Goal: Information Seeking & Learning: Find specific fact

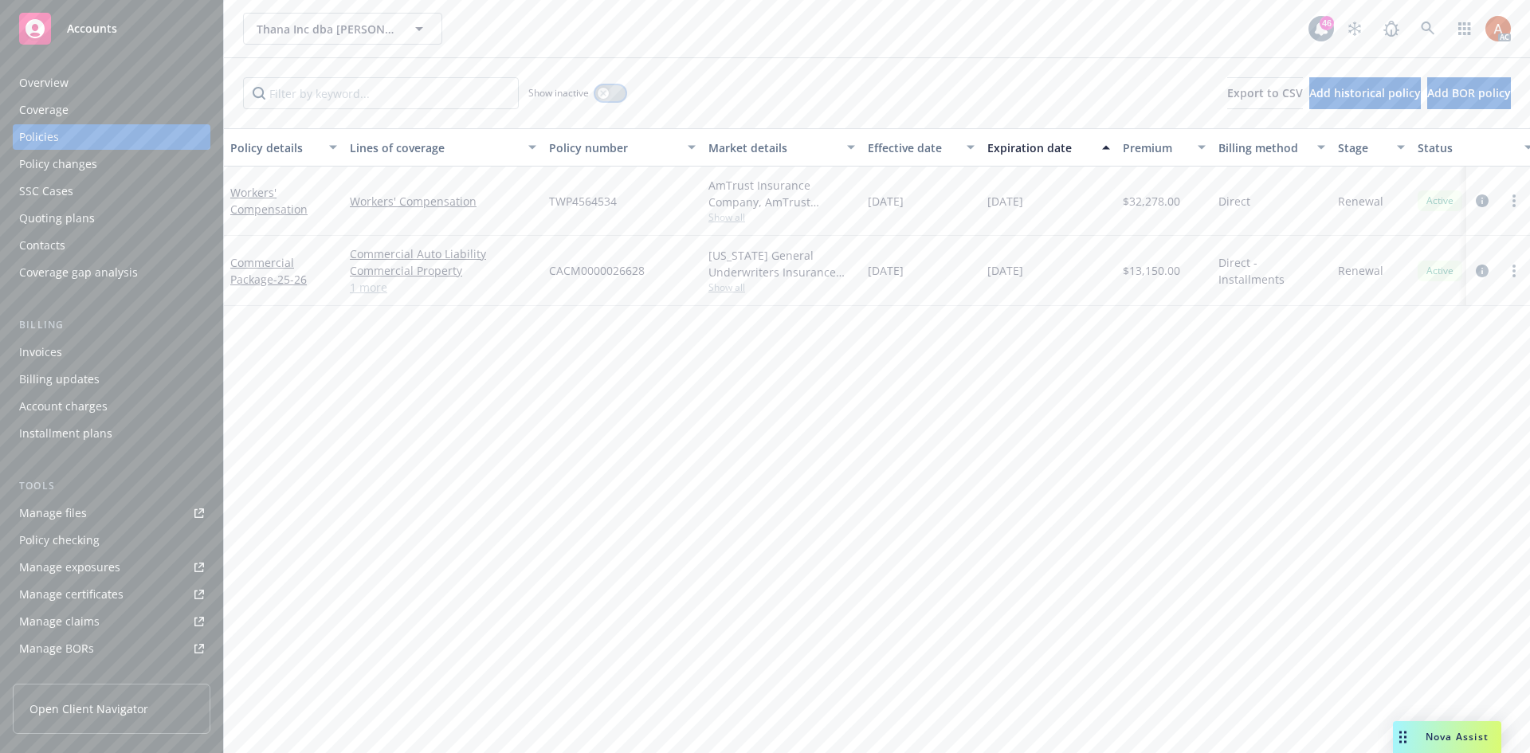
click at [601, 88] on div "button" at bounding box center [603, 93] width 11 height 11
click at [425, 98] on input "Filter by keyword..." at bounding box center [381, 93] width 276 height 32
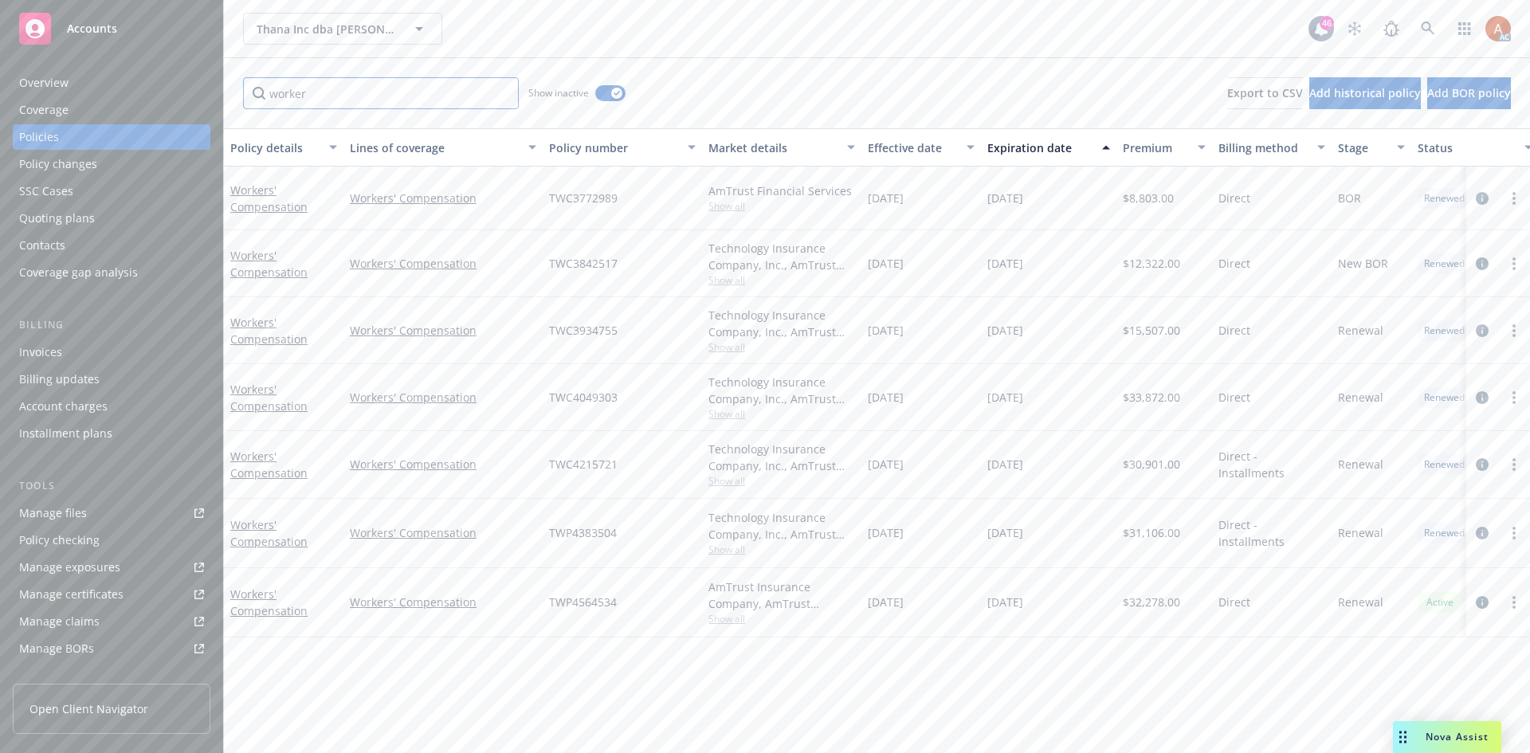
type input "worker"
click at [903, 153] on div "Effective date" at bounding box center [912, 147] width 89 height 17
click at [720, 218] on span "Show all" at bounding box center [782, 217] width 147 height 14
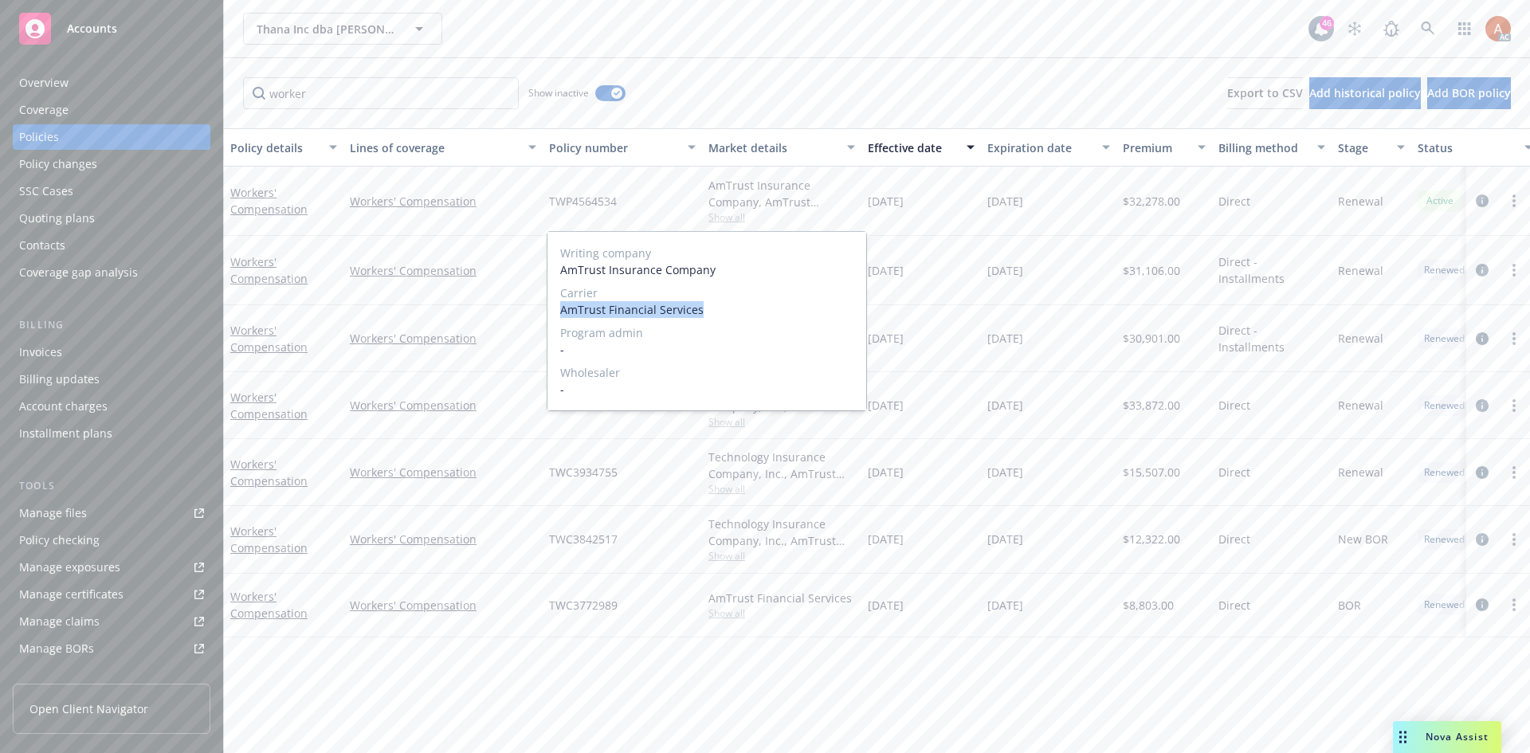
drag, startPoint x: 560, startPoint y: 312, endPoint x: 722, endPoint y: 309, distance: 162.6
click at [722, 309] on div "Writing company AmTrust Insurance Company Carrier AmTrust Financial Services Pr…" at bounding box center [707, 321] width 319 height 179
copy span "AmTrust Financial Services"
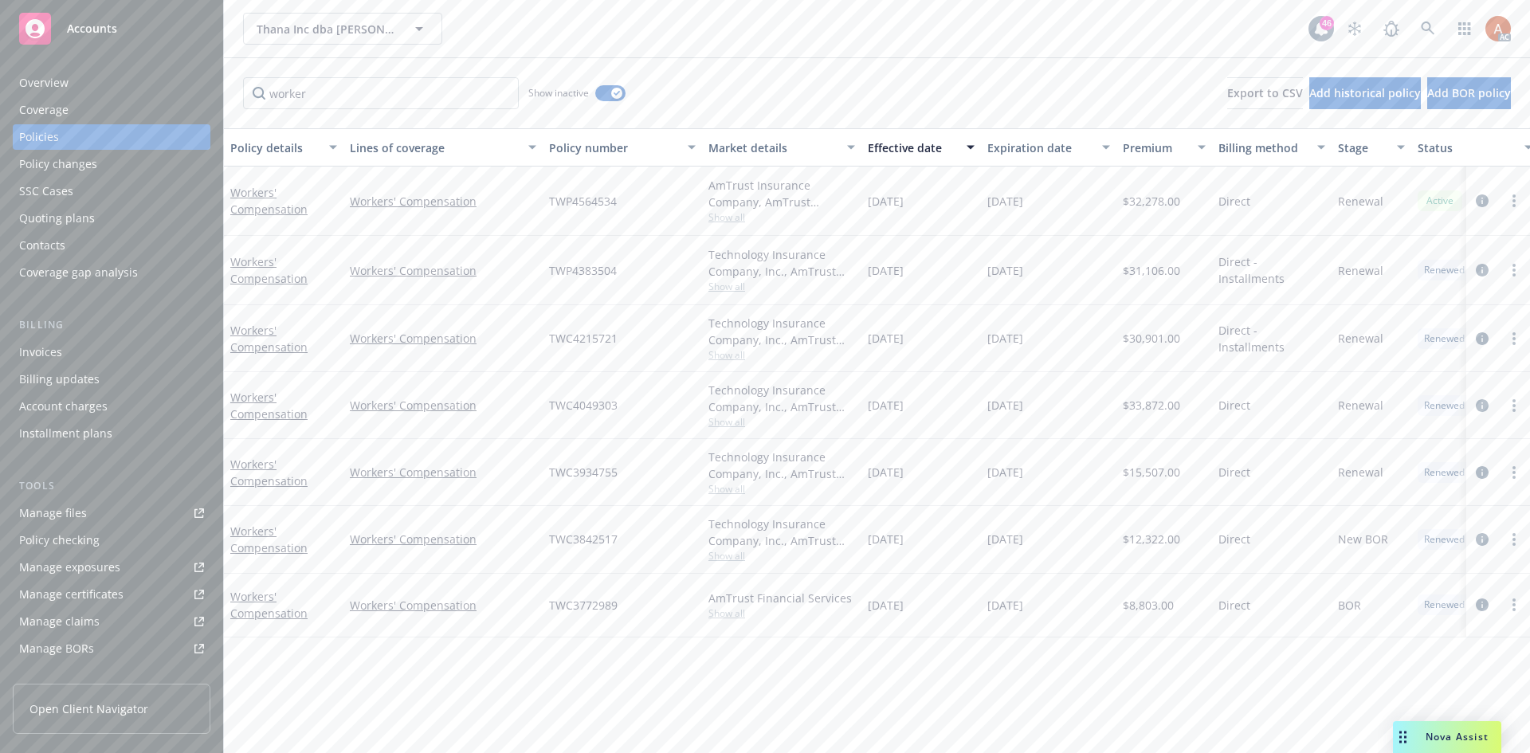
click at [674, 659] on div "Policy details Lines of coverage Policy number Market details Effective date Ex…" at bounding box center [877, 440] width 1306 height 625
click at [722, 355] on span "Show all" at bounding box center [782, 355] width 147 height 14
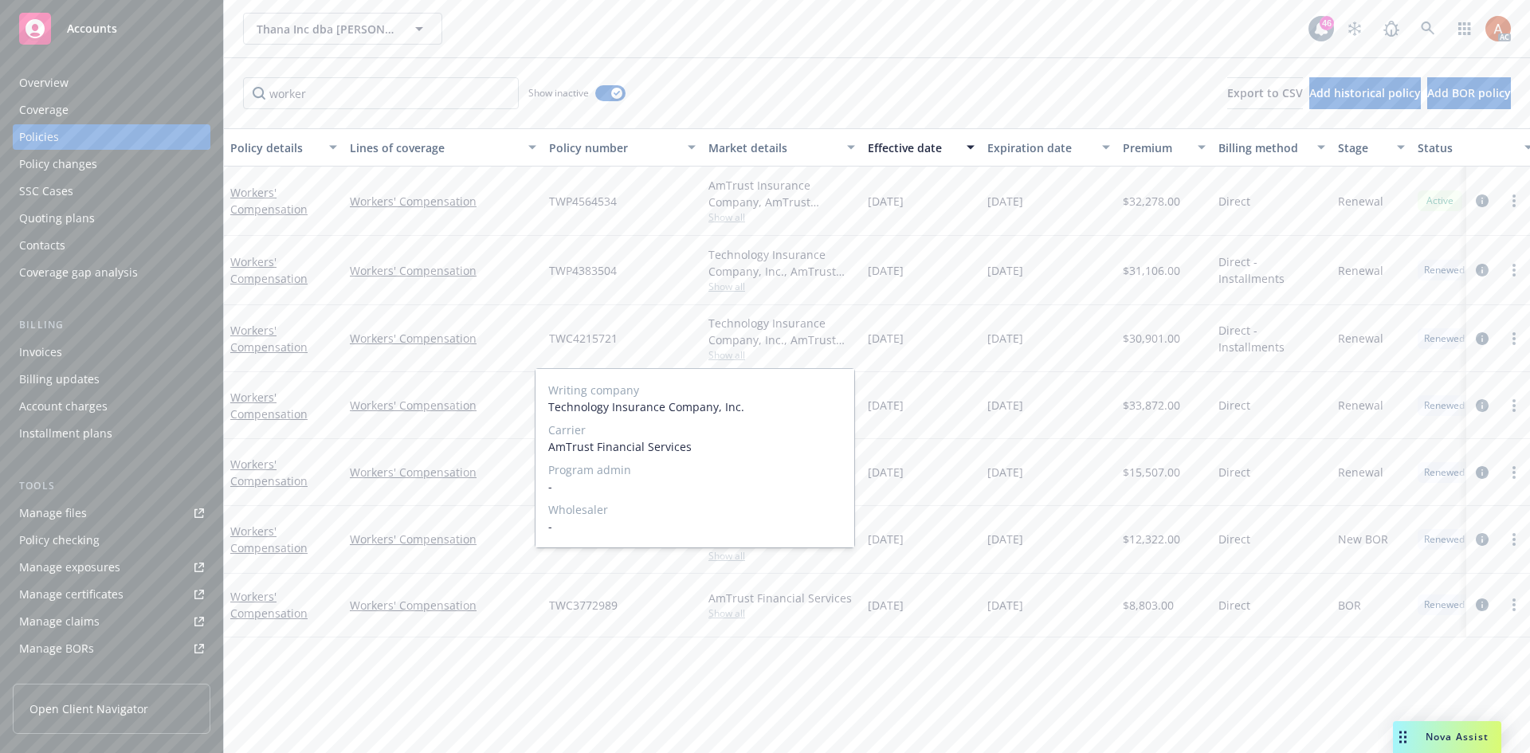
click at [724, 359] on span "Show all" at bounding box center [782, 355] width 147 height 14
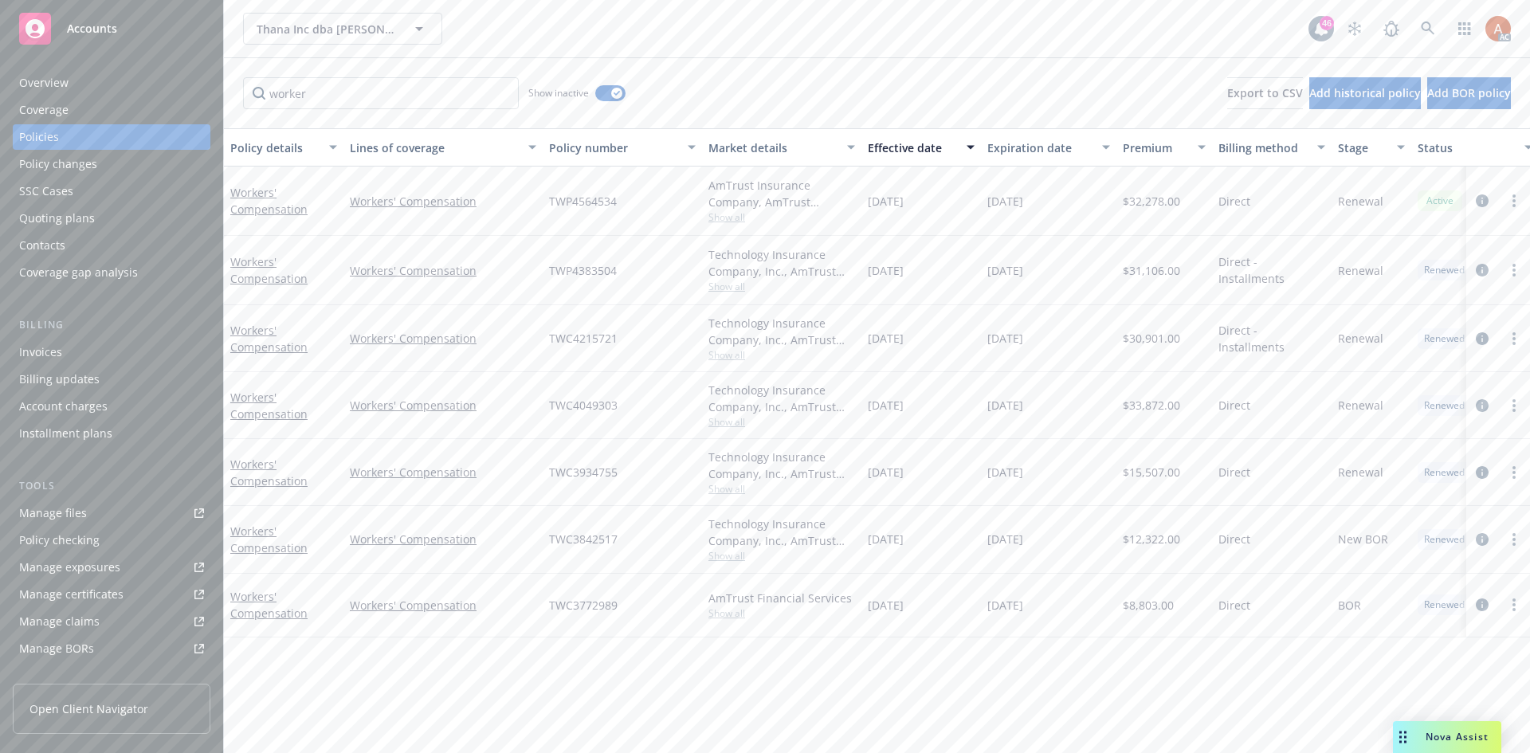
click at [748, 422] on span "Show all" at bounding box center [782, 422] width 147 height 14
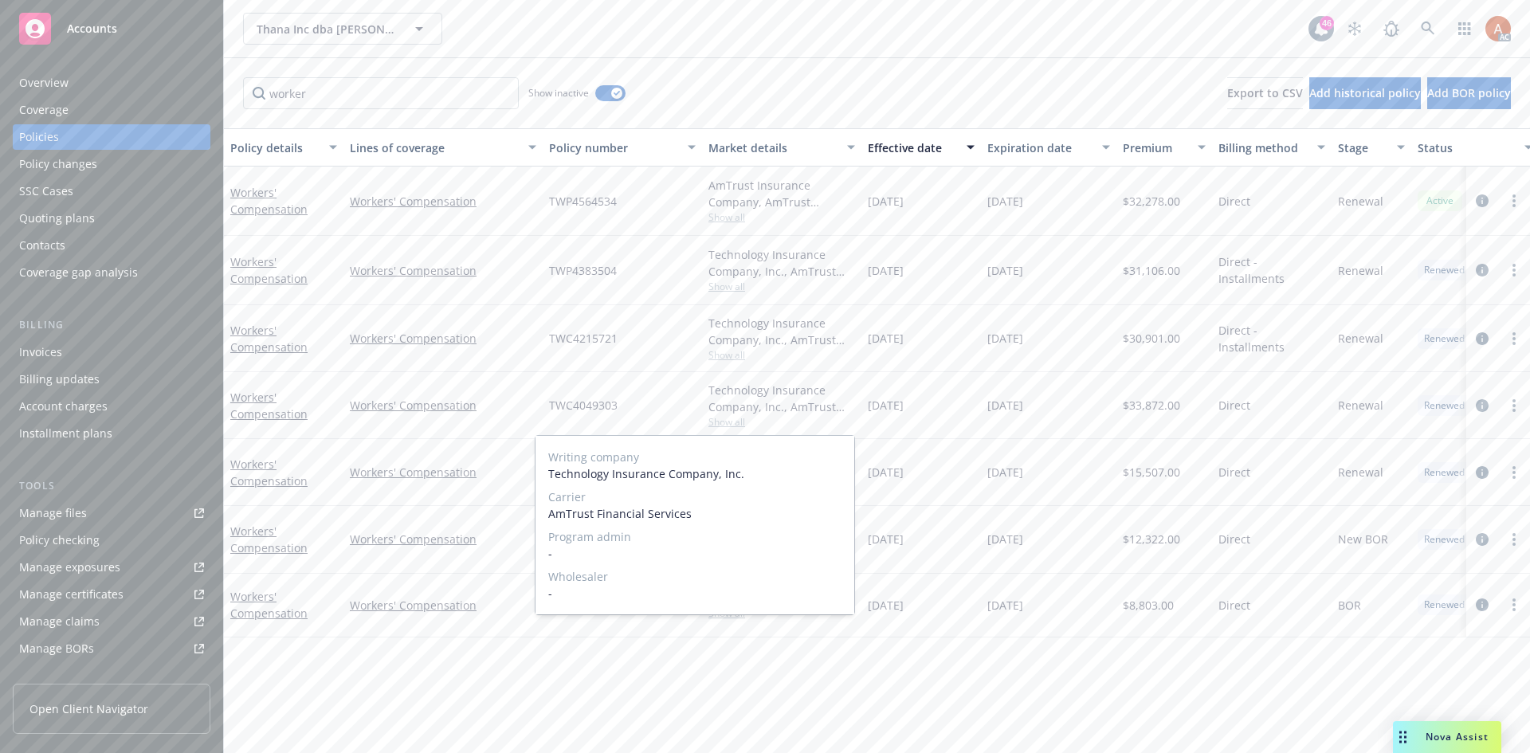
click at [748, 422] on span "Show all" at bounding box center [782, 422] width 147 height 14
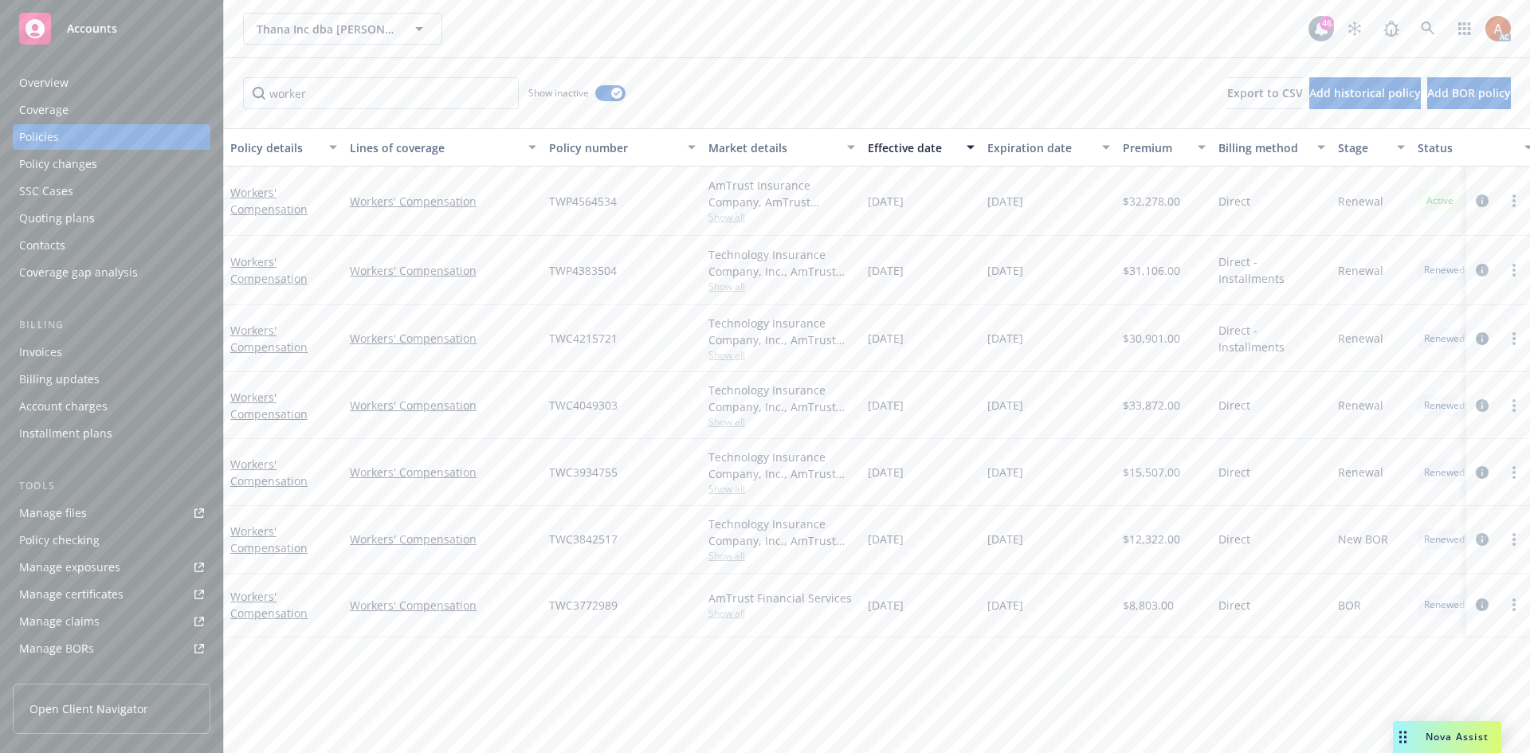
click at [729, 491] on span "Show all" at bounding box center [782, 489] width 147 height 14
click at [565, 195] on span "TWP4564534" at bounding box center [583, 201] width 68 height 17
copy span "TWP4564534"
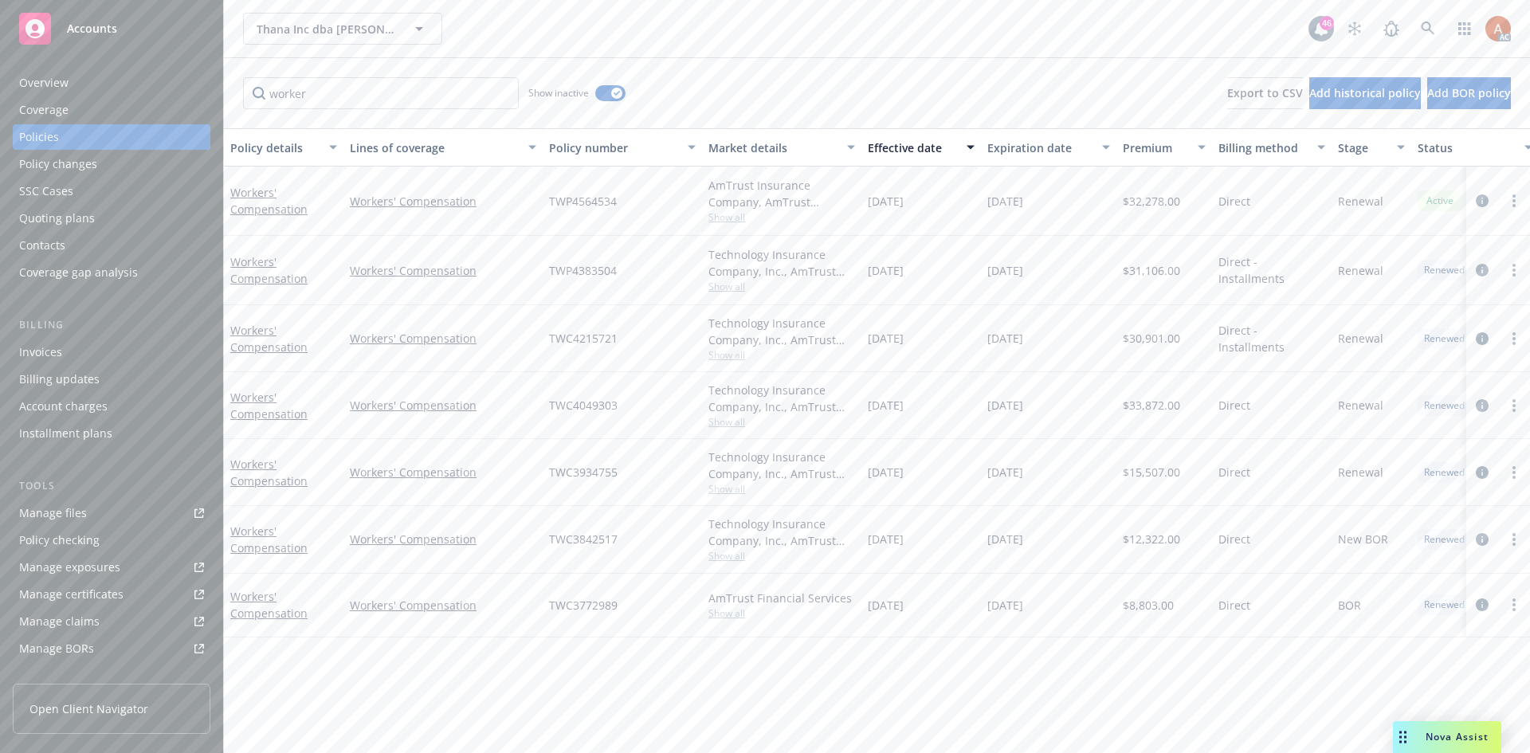
click at [579, 277] on span "TWP4383504" at bounding box center [583, 270] width 68 height 17
copy span "TWP4383504"
click at [587, 337] on span "TWC4215721" at bounding box center [583, 338] width 69 height 17
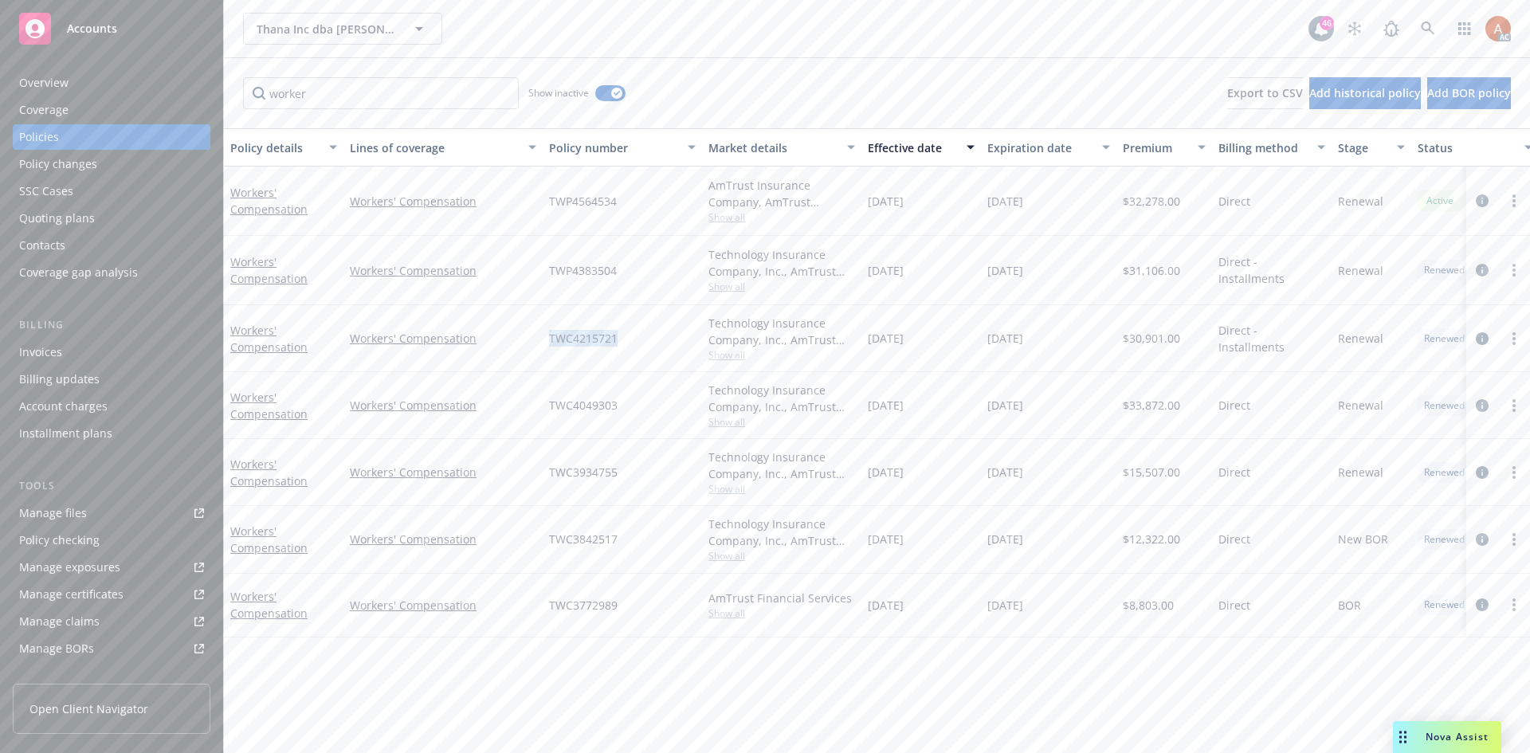
copy span "TWC4215721"
click at [579, 403] on span "TWC4049303" at bounding box center [583, 405] width 69 height 17
copy span "TWC4049303"
click at [583, 469] on span "TWC3934755" at bounding box center [583, 472] width 69 height 17
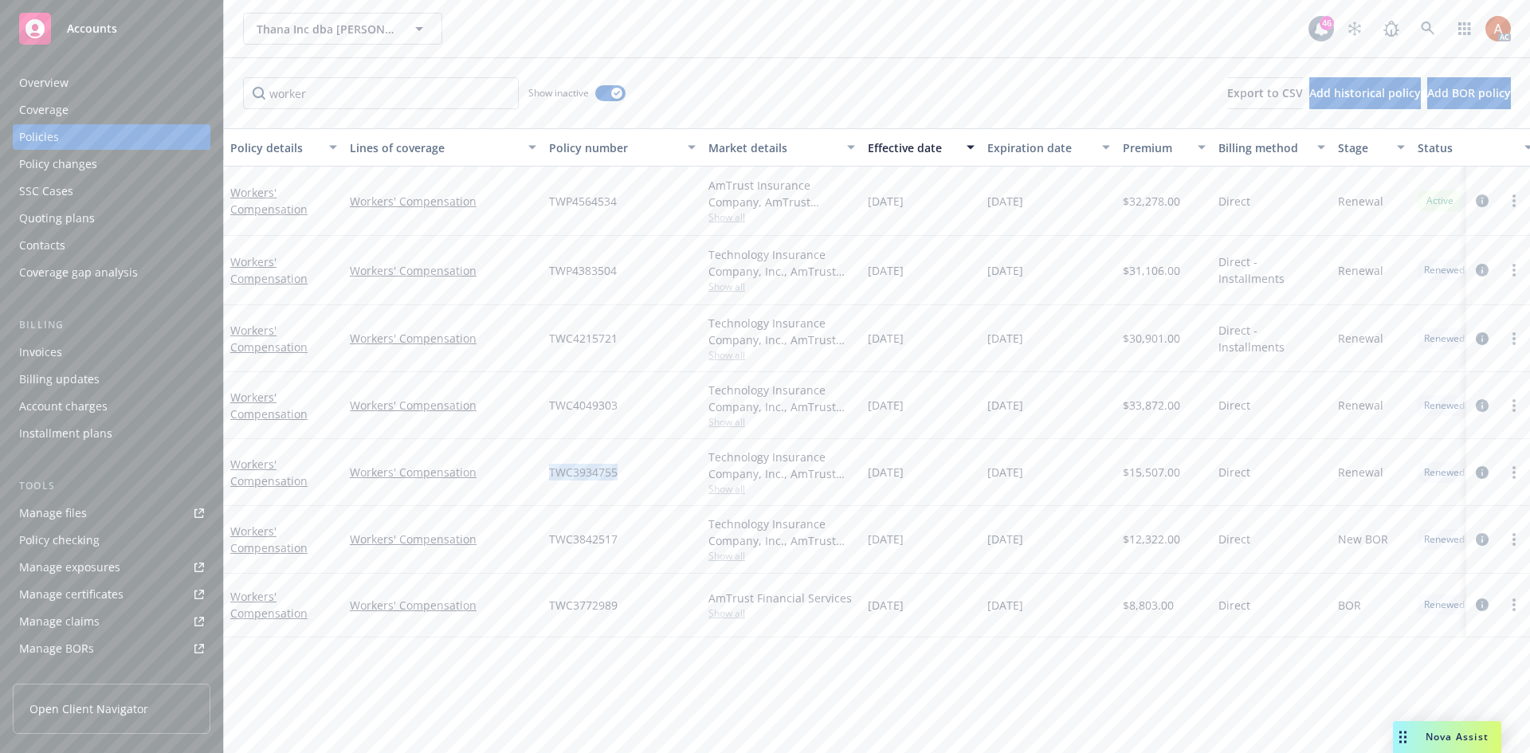
click at [583, 469] on span "TWC3934755" at bounding box center [583, 472] width 69 height 17
copy span "TWC3934755"
click at [1149, 201] on span "$32,278.00" at bounding box center [1151, 201] width 57 height 17
copy span "32,278.00"
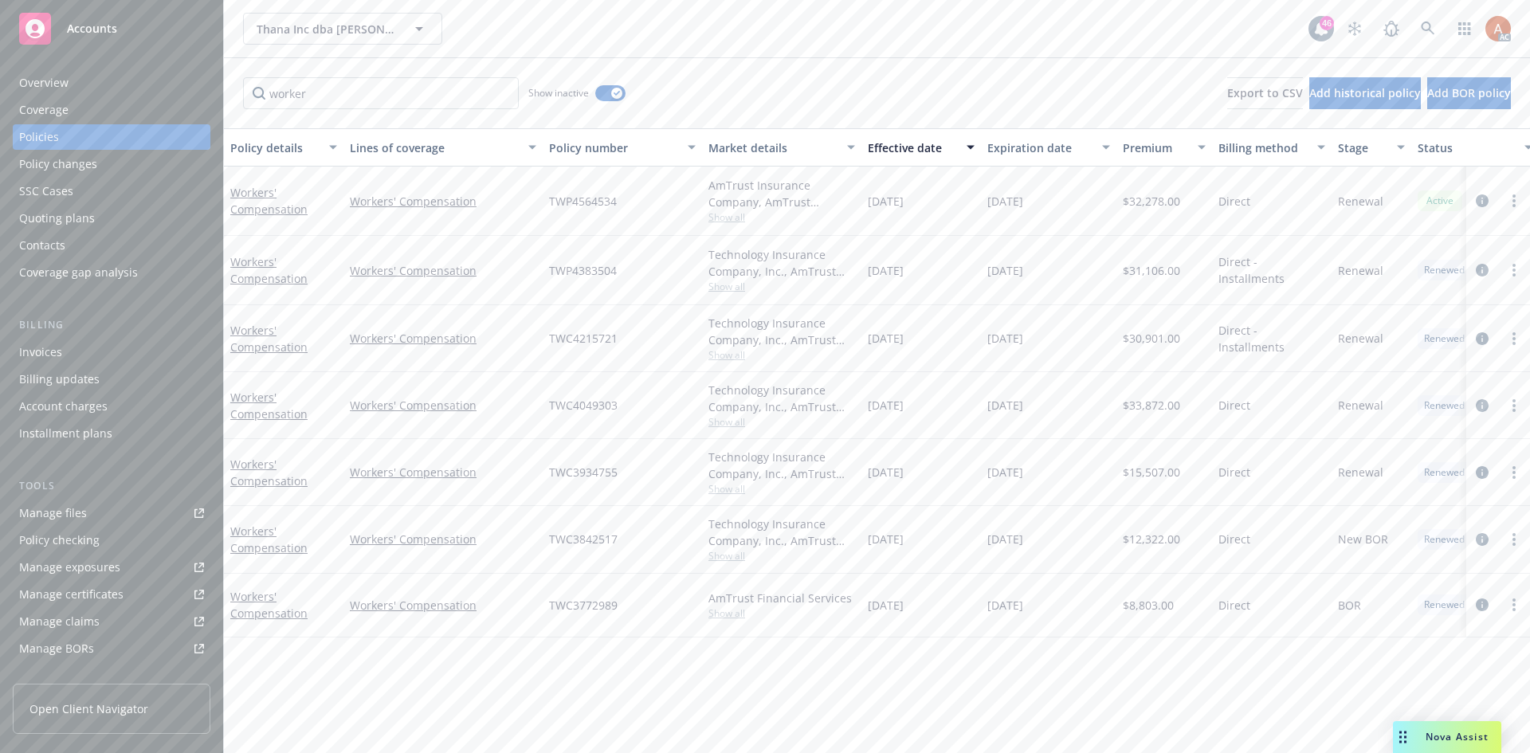
click at [1143, 274] on span "$31,106.00" at bounding box center [1151, 270] width 57 height 17
copy span "31,106.00"
click at [1149, 337] on span "$30,901.00" at bounding box center [1151, 338] width 57 height 17
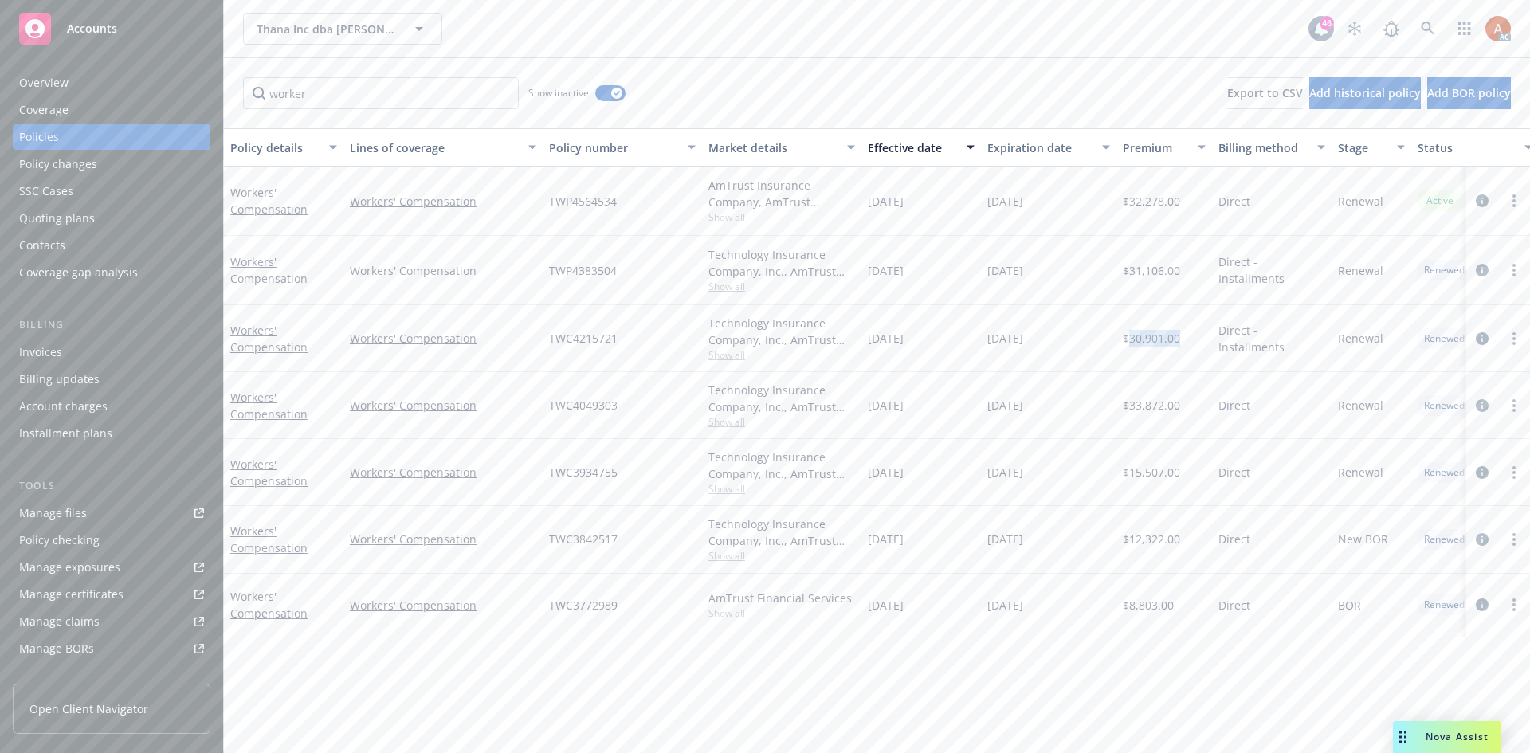
copy span "30,901.00"
click at [1146, 410] on span "$33,872.00" at bounding box center [1151, 405] width 57 height 17
copy span "33,872.00"
click at [1149, 469] on span "$15,507.00" at bounding box center [1151, 472] width 57 height 17
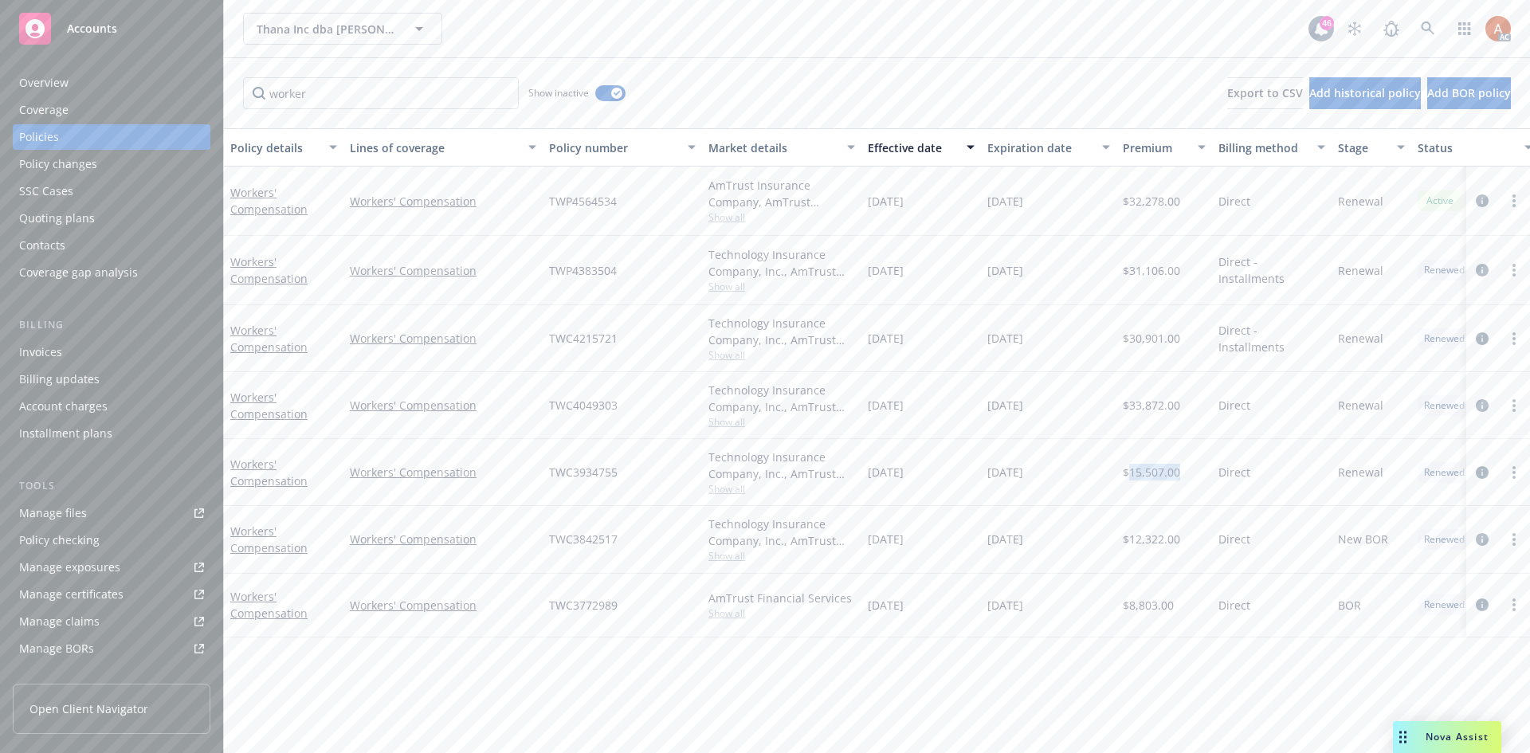
click at [1149, 469] on span "$15,507.00" at bounding box center [1151, 472] width 57 height 17
click at [33, 73] on div "Overview" at bounding box center [43, 83] width 49 height 26
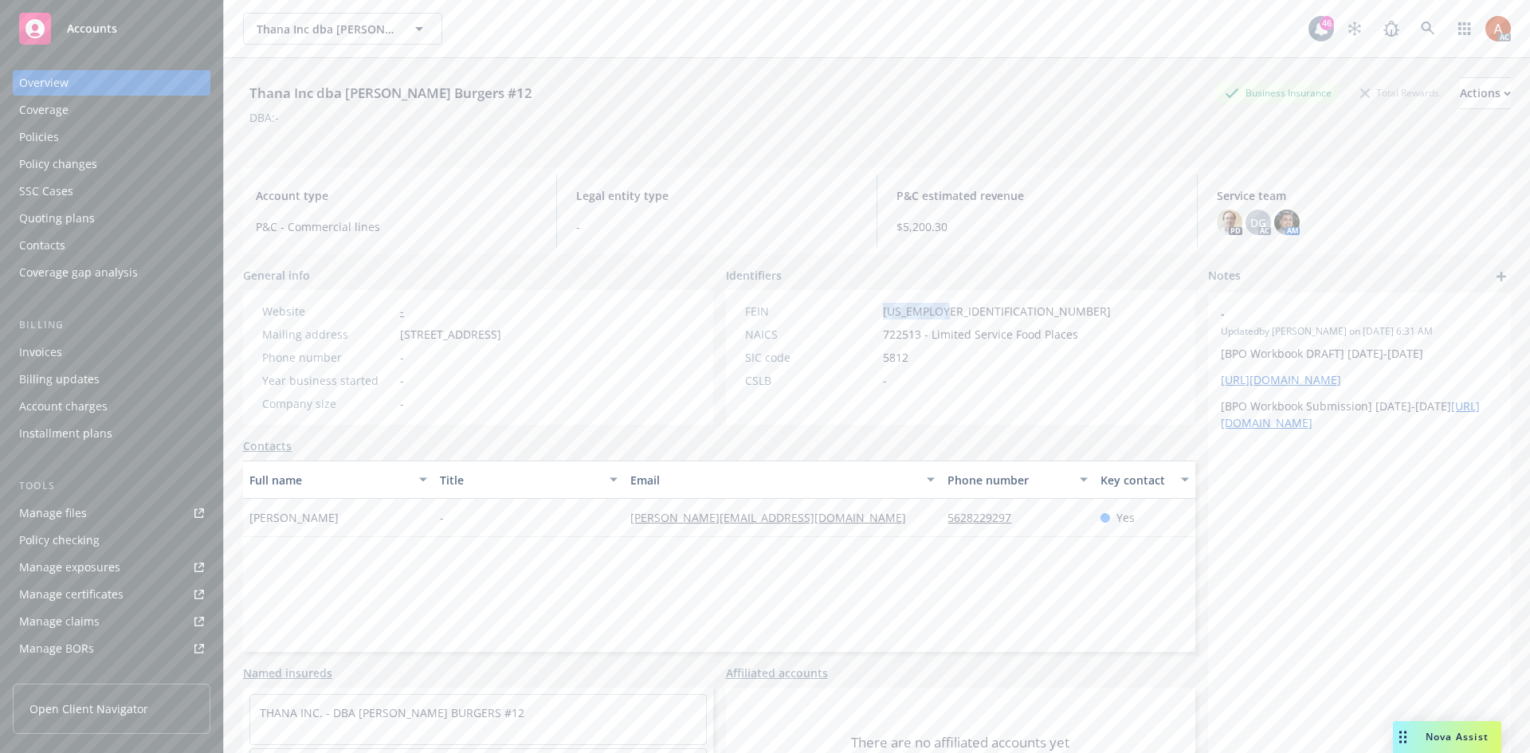
drag, startPoint x: 879, startPoint y: 312, endPoint x: 936, endPoint y: 309, distance: 56.6
click at [936, 309] on span "[US_EMPLOYER_IDENTIFICATION_NUMBER]" at bounding box center [997, 311] width 228 height 17
drag, startPoint x: 841, startPoint y: 340, endPoint x: 862, endPoint y: 333, distance: 21.9
click at [841, 340] on div "NAICS" at bounding box center [811, 334] width 132 height 17
drag, startPoint x: 876, startPoint y: 310, endPoint x: 944, endPoint y: 310, distance: 68.5
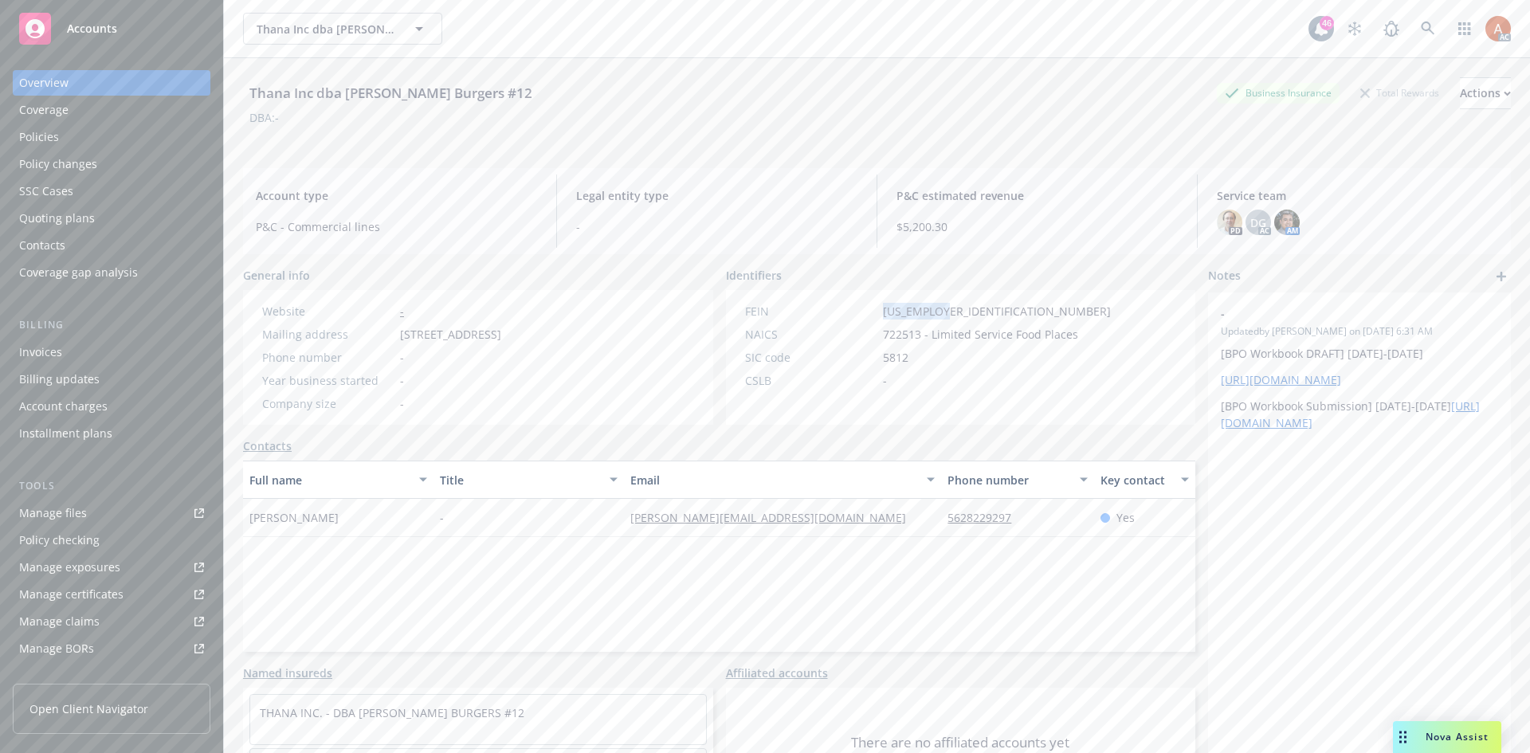
click at [944, 310] on div "FEIN [US_EMPLOYER_IDENTIFICATION_NUMBER]" at bounding box center [928, 311] width 379 height 17
click at [939, 377] on div "CSLB -" at bounding box center [928, 380] width 379 height 17
click at [38, 138] on div "Policies" at bounding box center [39, 137] width 40 height 26
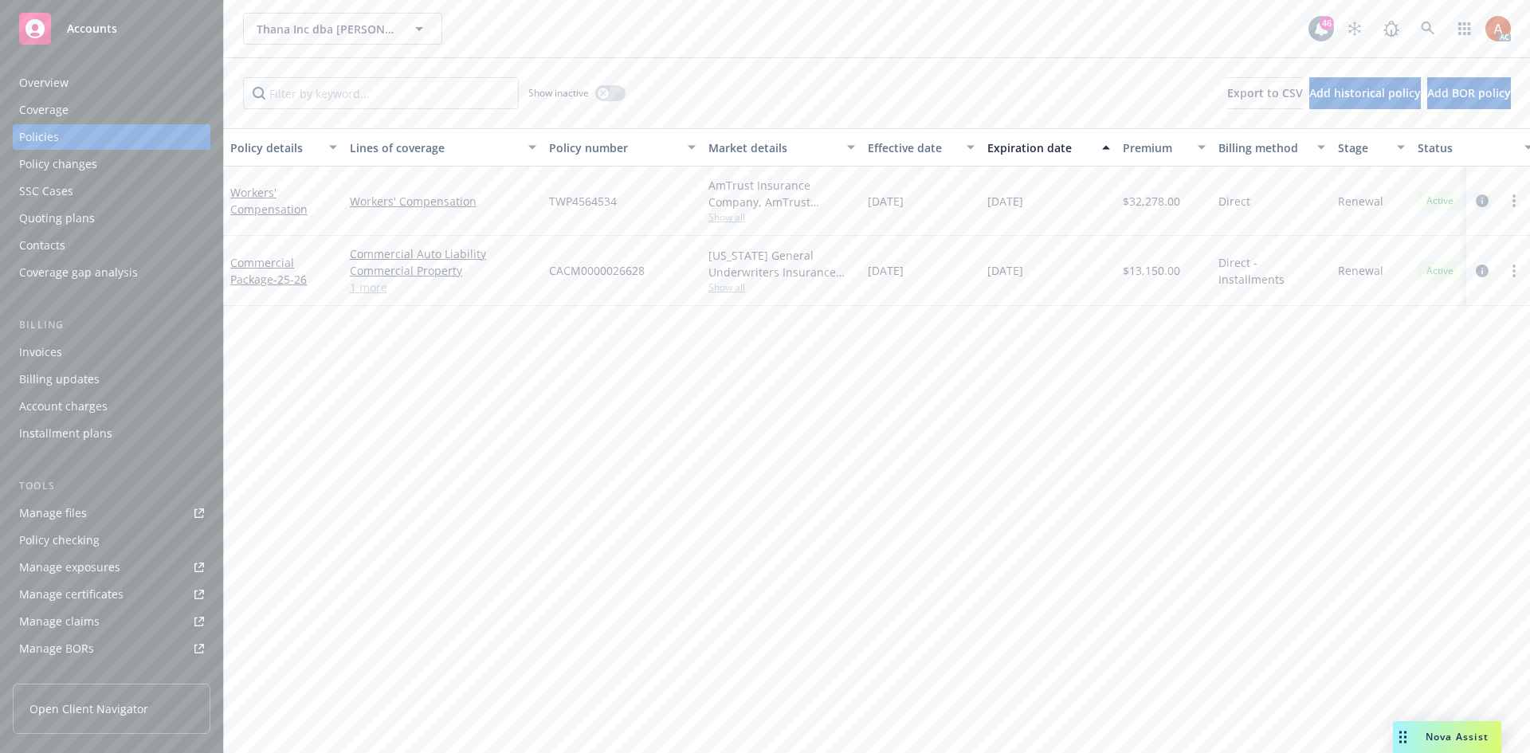
click at [1485, 199] on icon "circleInformation" at bounding box center [1482, 200] width 13 height 13
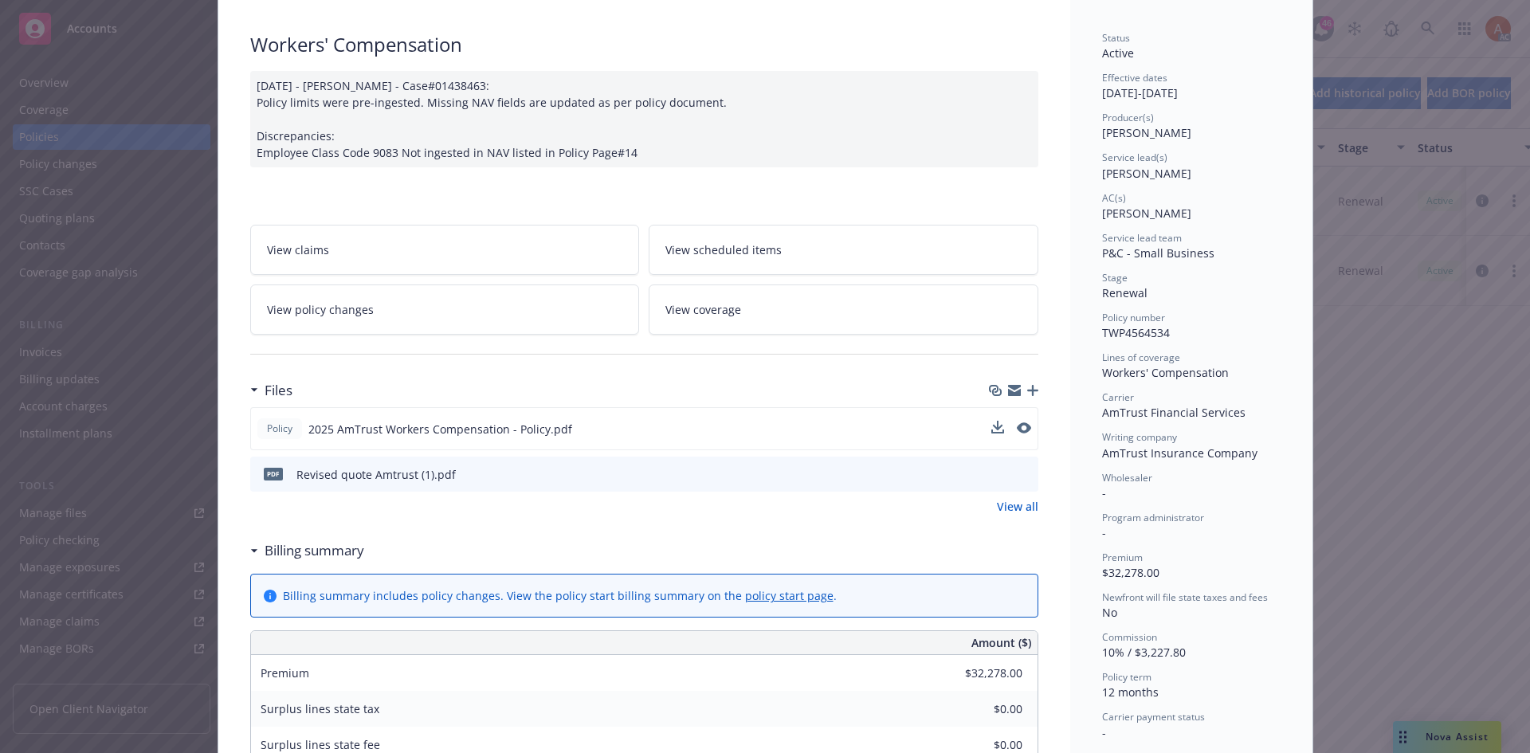
scroll to position [239, 0]
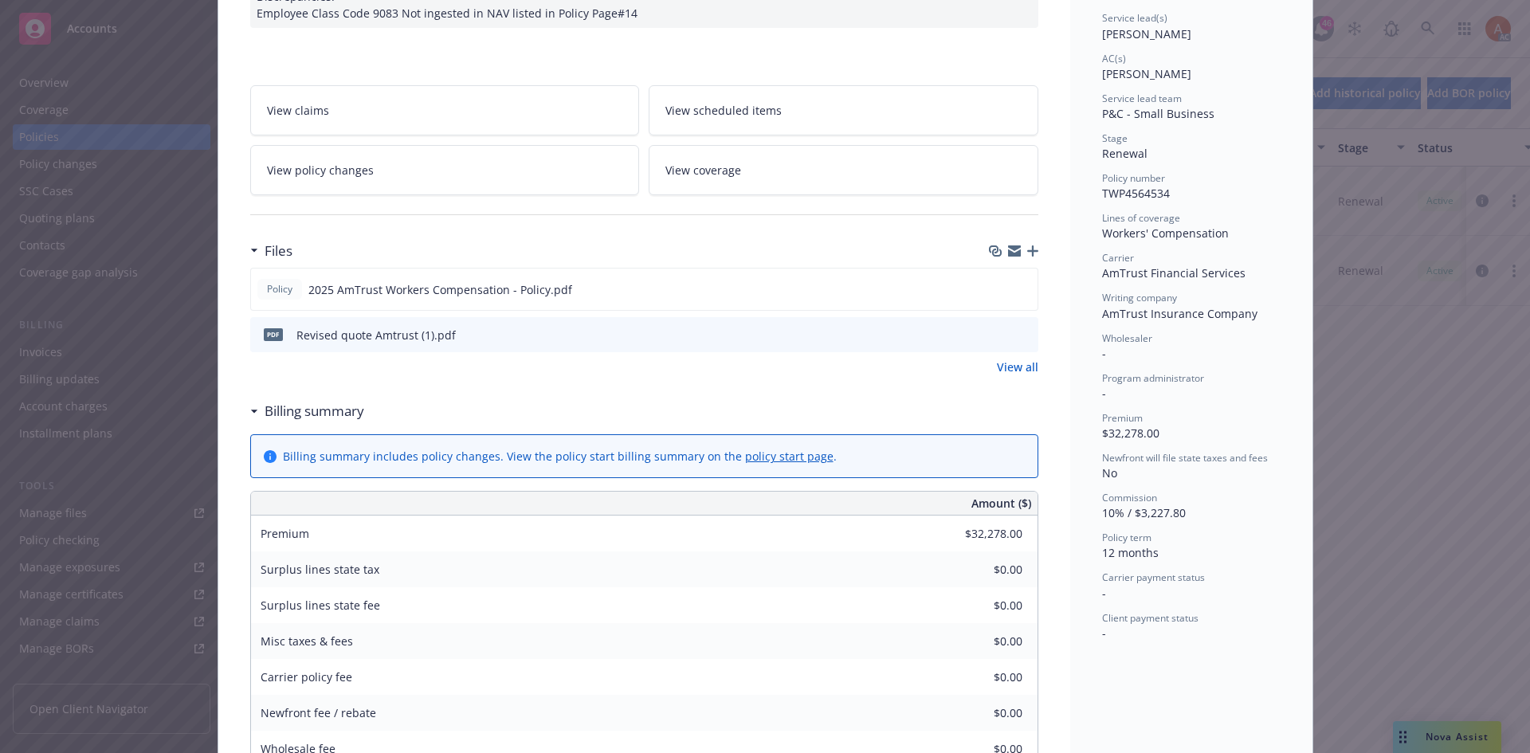
click at [1003, 365] on link "View all" at bounding box center [1017, 367] width 41 height 17
